Goal: Transaction & Acquisition: Purchase product/service

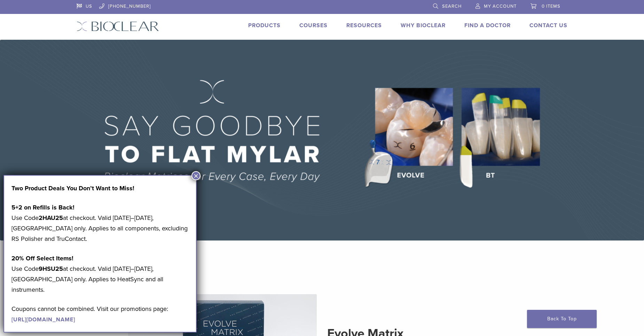
click at [196, 175] on button "×" at bounding box center [195, 175] width 9 height 9
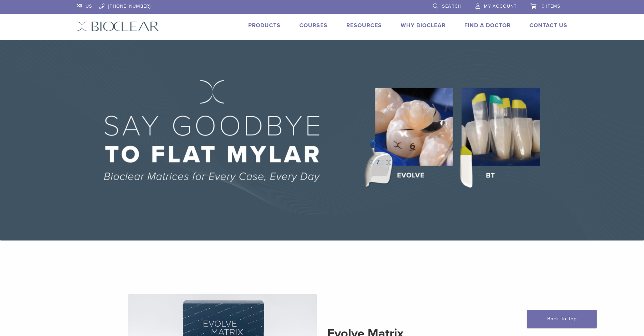
click at [265, 24] on link "Products" at bounding box center [264, 25] width 32 height 7
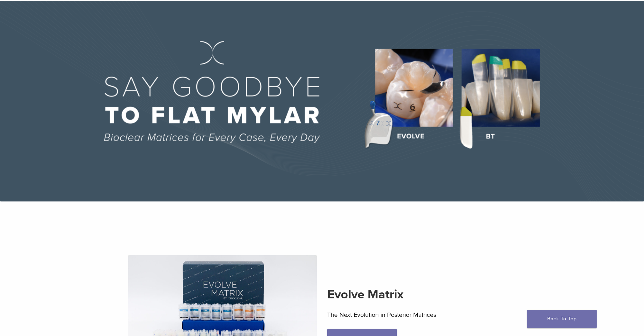
scroll to position [93, 0]
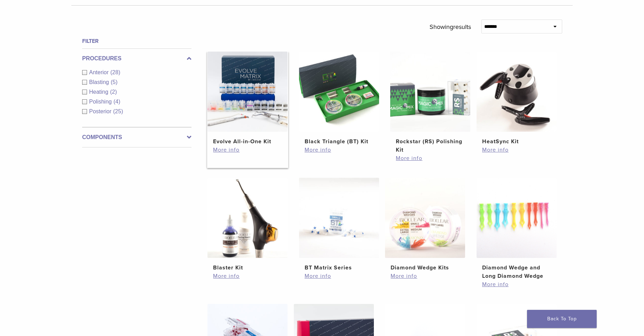
scroll to position [255, 0]
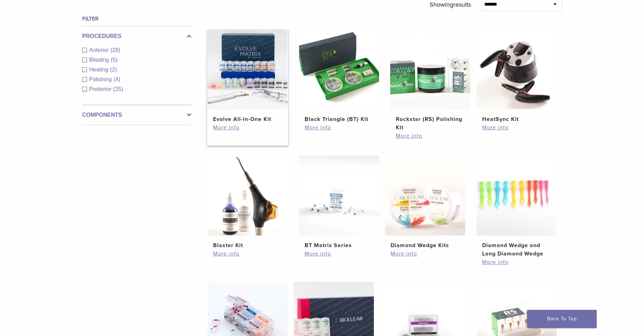
click at [244, 101] on img at bounding box center [247, 69] width 80 height 80
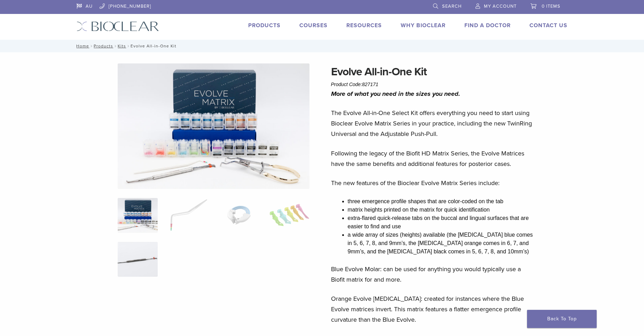
click at [119, 250] on img at bounding box center [138, 259] width 40 height 35
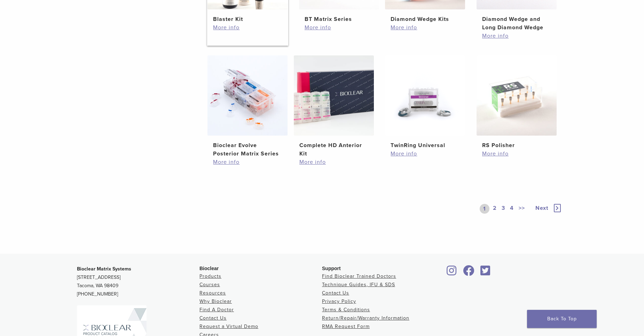
scroll to position [472, 0]
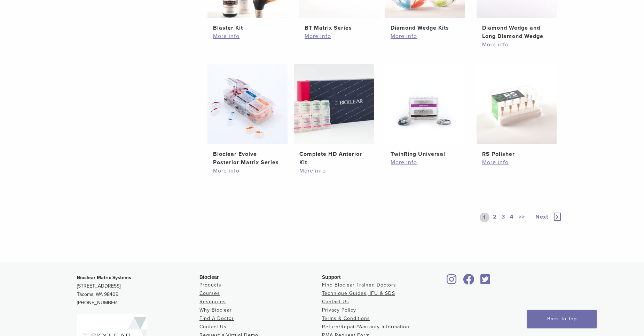
click at [546, 217] on span "Next" at bounding box center [541, 216] width 13 height 7
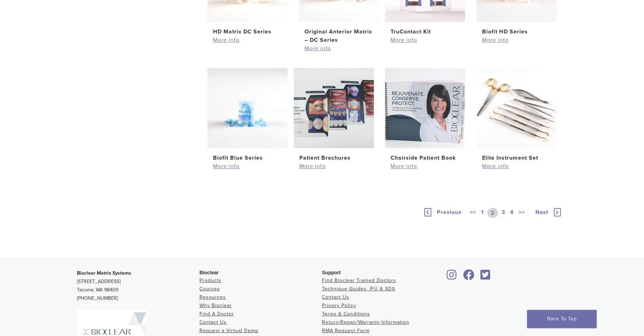
scroll to position [472, 0]
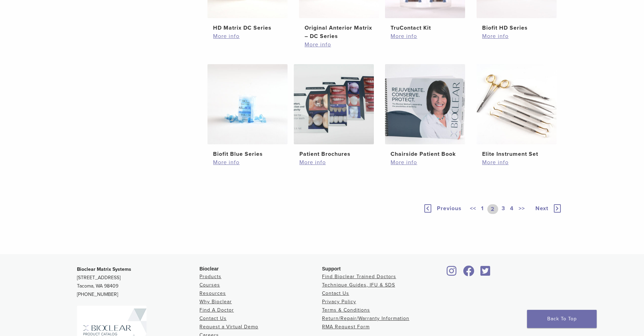
click at [547, 209] on span "Next" at bounding box center [541, 208] width 13 height 7
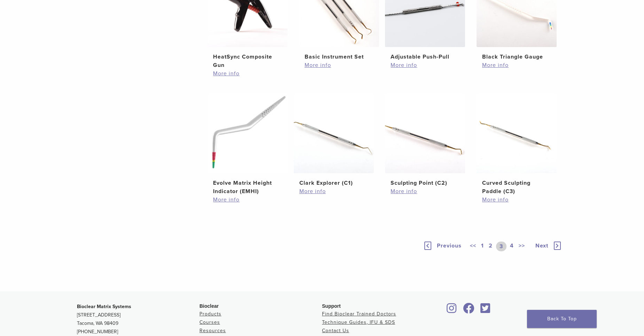
scroll to position [403, 0]
